Goal: Use online tool/utility: Utilize a website feature to perform a specific function

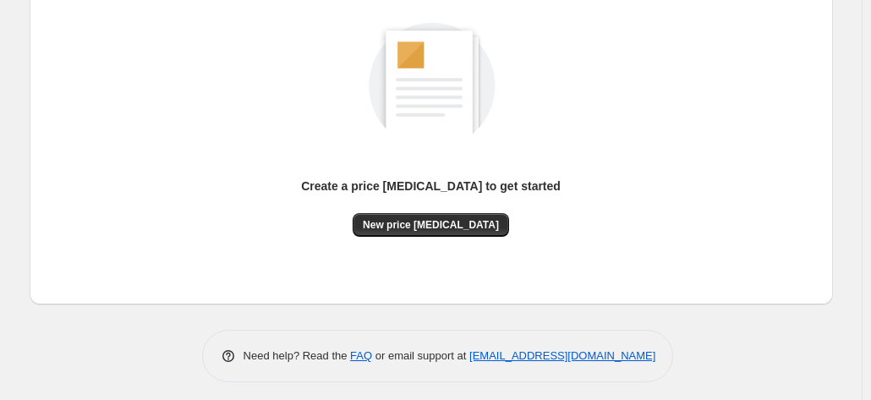
scroll to position [233, 0]
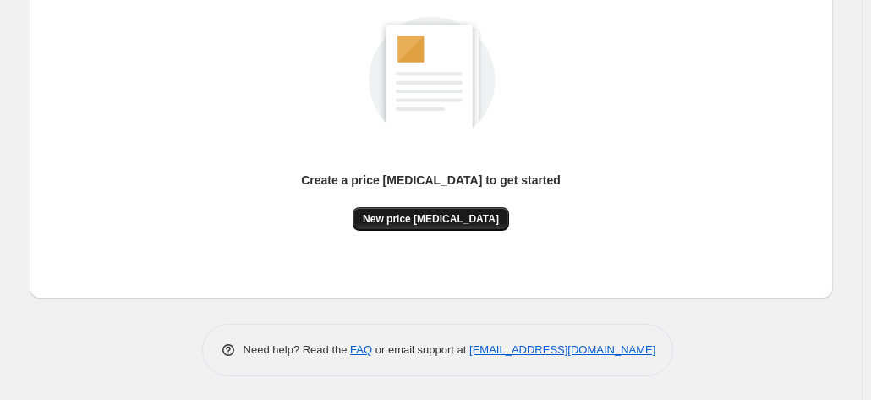
click at [394, 214] on span "New price [MEDICAL_DATA]" at bounding box center [431, 219] width 136 height 14
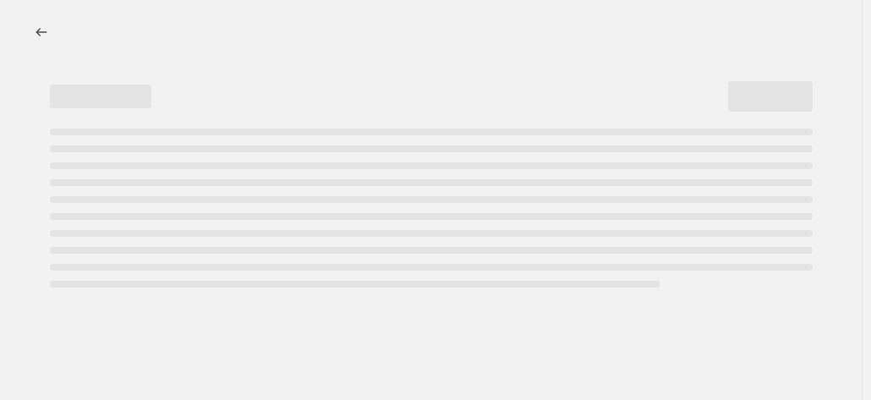
select select "percentage"
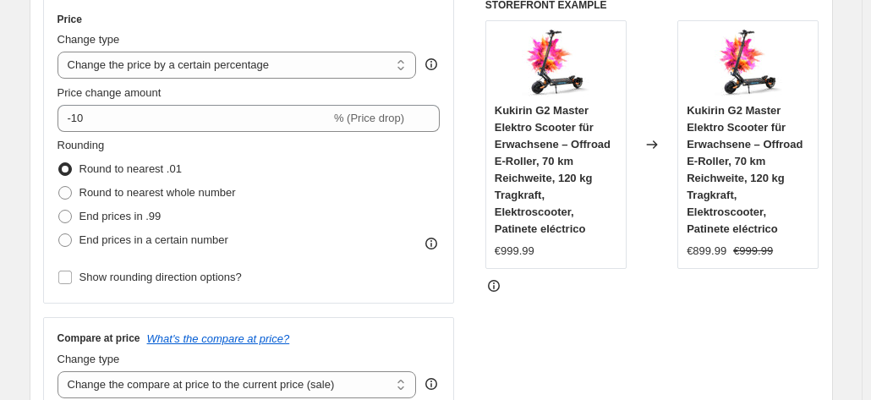
scroll to position [338, 0]
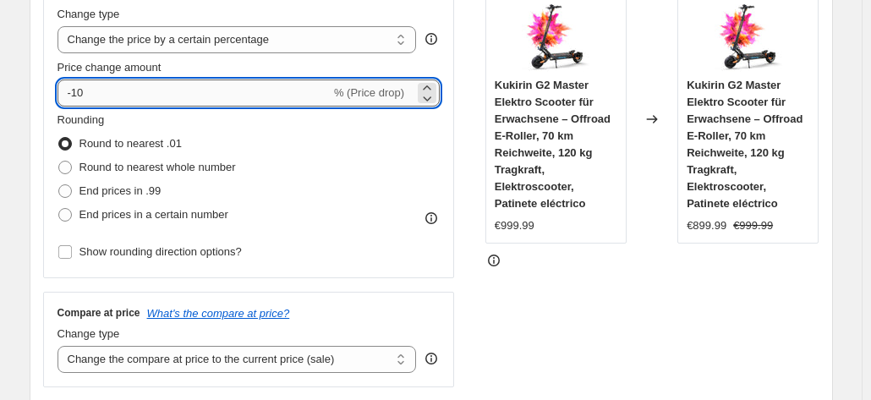
click at [174, 91] on input "-10" at bounding box center [193, 92] width 273 height 27
type input "-1"
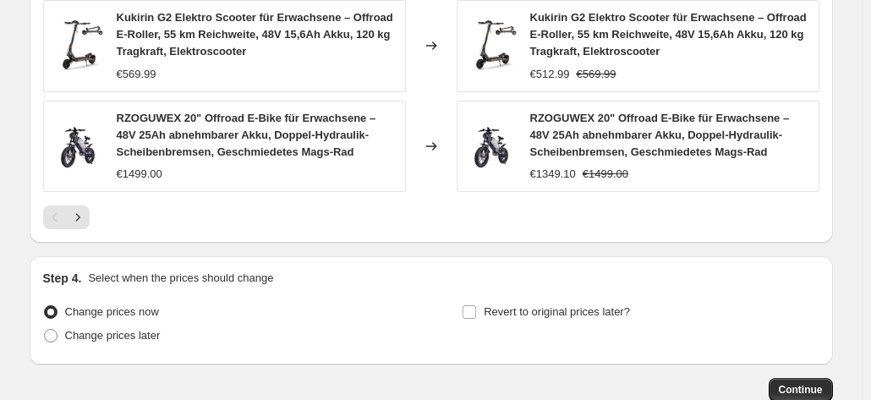
scroll to position [1398, 0]
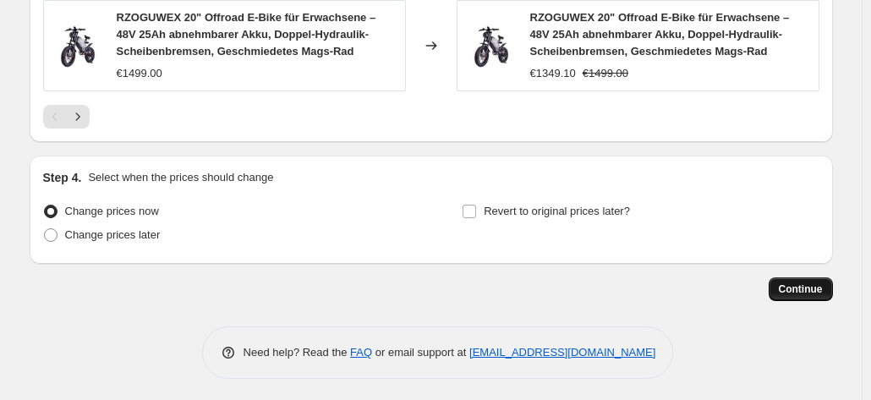
type input "-25"
click at [820, 278] on button "Continue" at bounding box center [801, 289] width 64 height 24
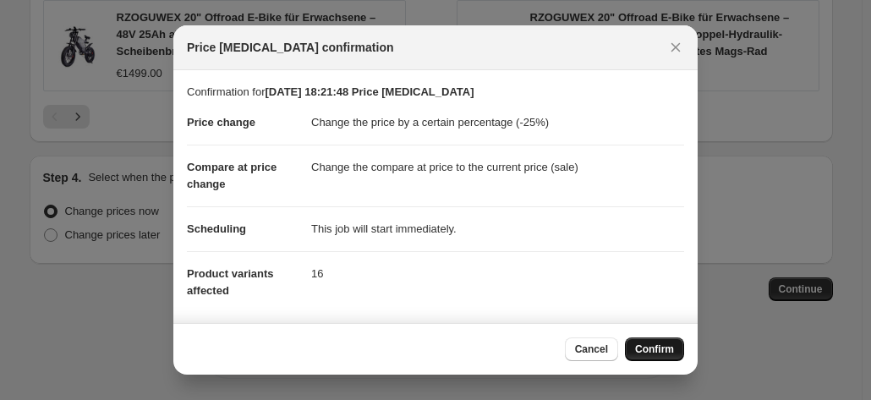
click at [662, 343] on span "Confirm" at bounding box center [654, 349] width 39 height 14
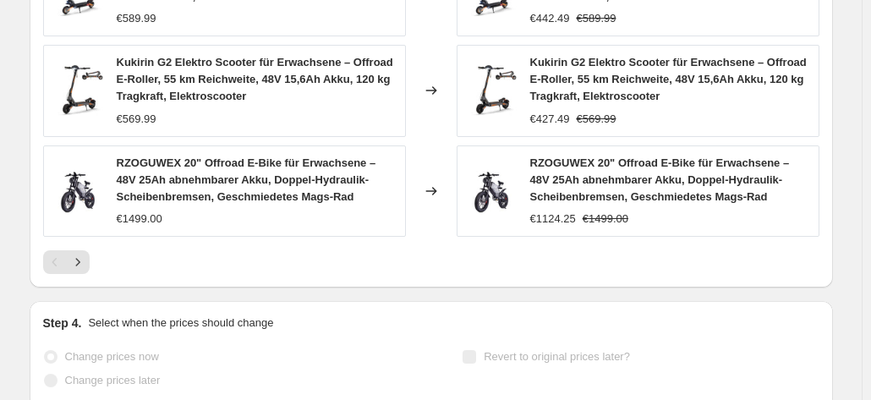
scroll to position [1442, 0]
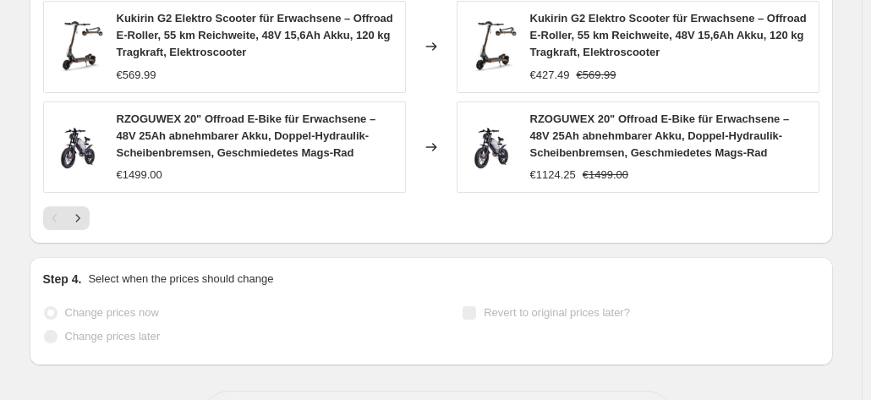
select select "percentage"
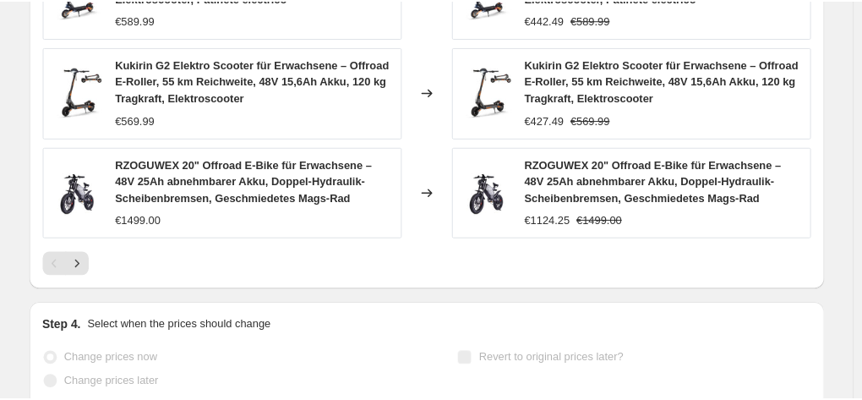
scroll to position [0, 0]
